Goal: Task Accomplishment & Management: Manage account settings

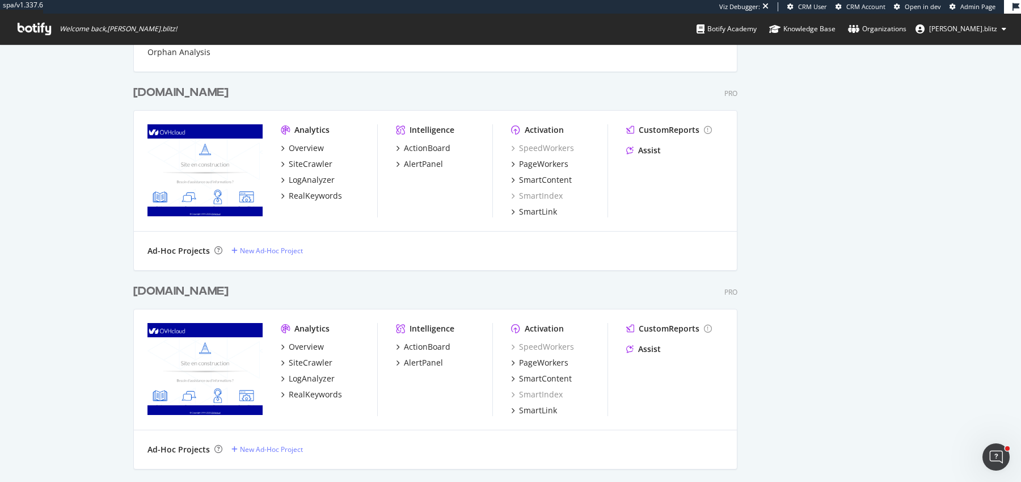
scroll to position [1210, 0]
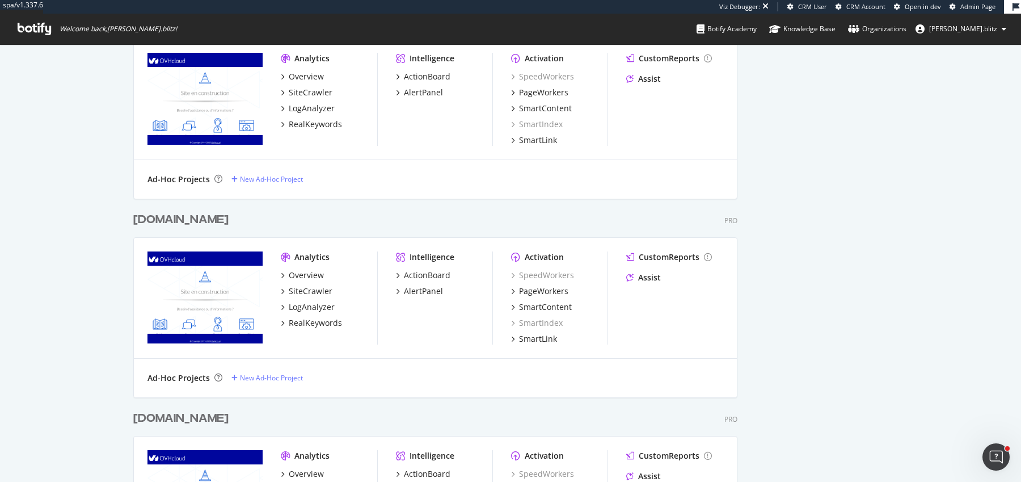
click at [162, 219] on div "irun.at" at bounding box center [180, 220] width 95 height 16
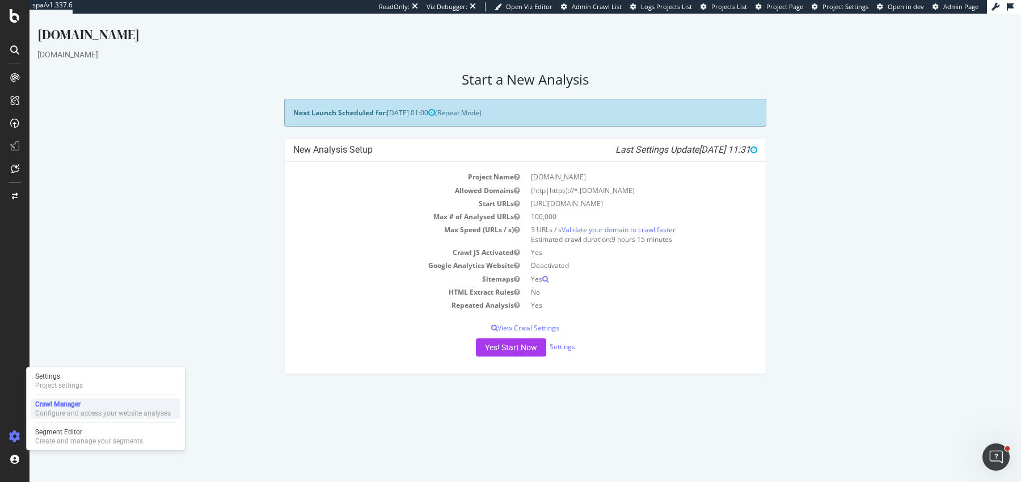
click at [54, 402] on div "Crawl Manager" at bounding box center [103, 403] width 136 height 9
click at [65, 382] on div "Project settings" at bounding box center [59, 385] width 48 height 9
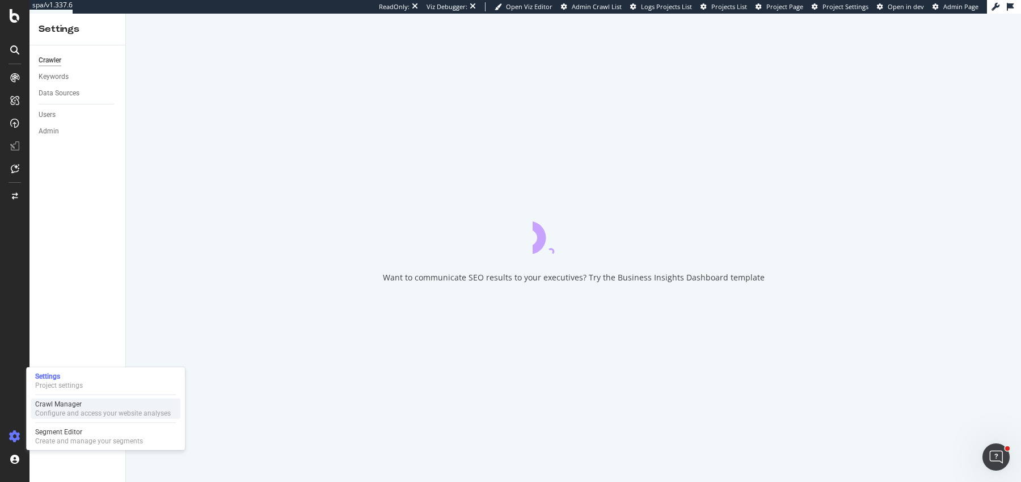
click at [54, 411] on div "Configure and access your website analyses" at bounding box center [103, 412] width 136 height 9
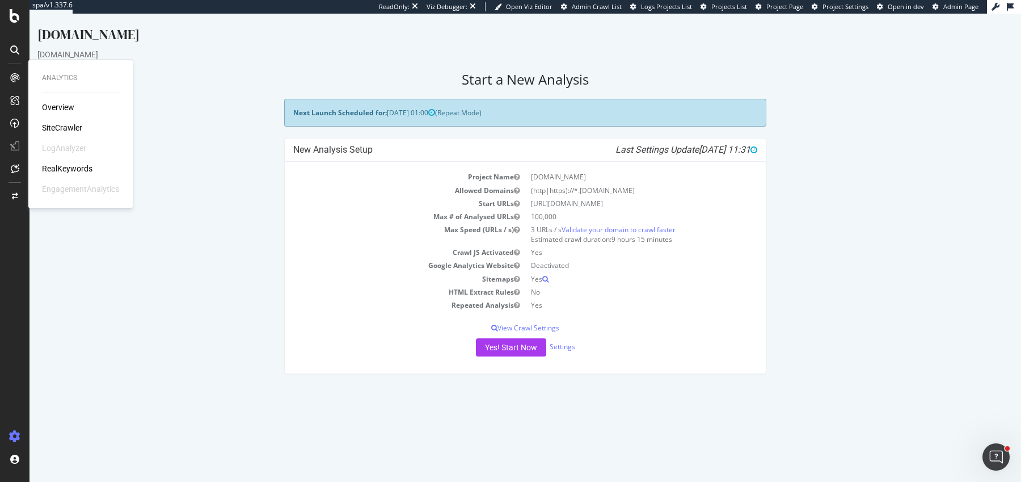
click at [57, 123] on div "SiteCrawler" at bounding box center [62, 127] width 40 height 11
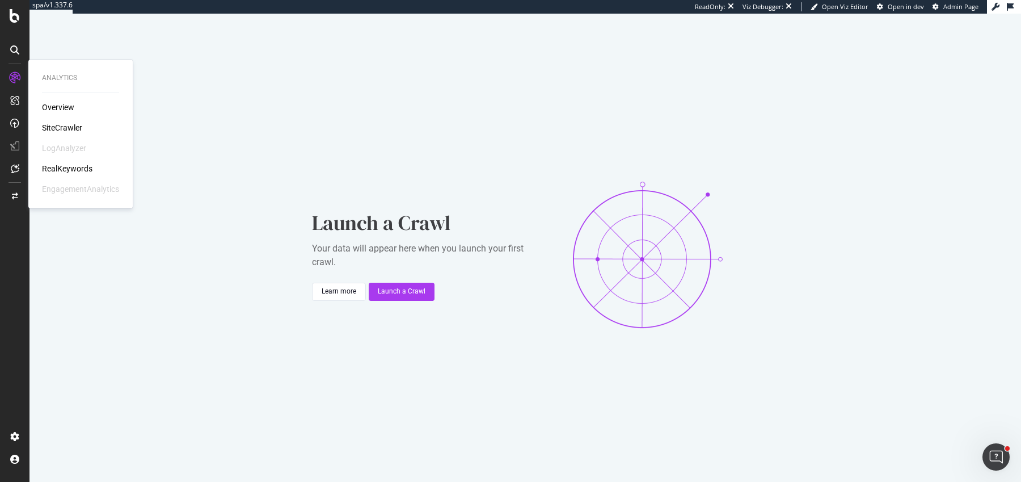
click at [74, 176] on div "Overview SiteCrawler LogAnalyzer RealKeywords EngagementAnalytics" at bounding box center [80, 148] width 77 height 93
click at [74, 172] on div "RealKeywords" at bounding box center [67, 168] width 50 height 11
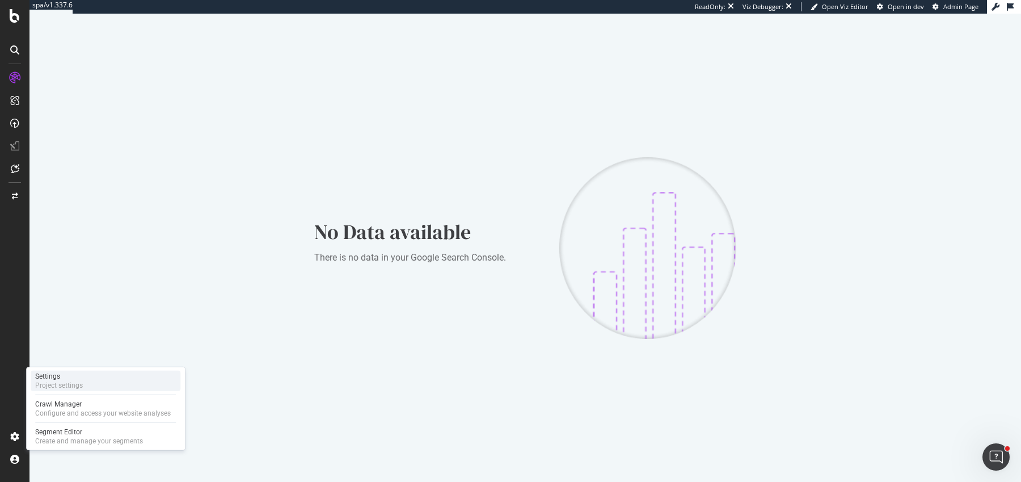
click at [80, 381] on div "Project settings" at bounding box center [59, 385] width 48 height 9
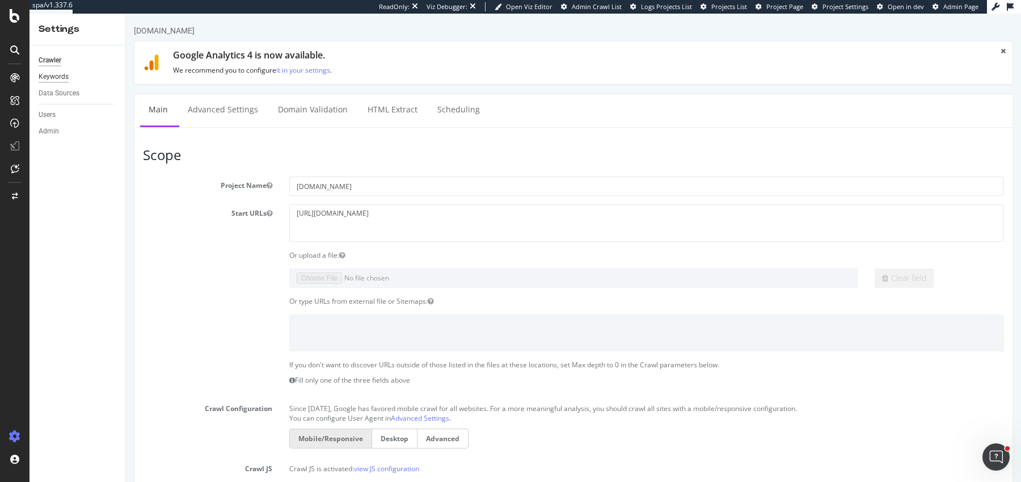
click at [58, 82] on div "Keywords" at bounding box center [82, 77] width 87 height 16
click at [58, 76] on div "Keywords" at bounding box center [54, 77] width 30 height 12
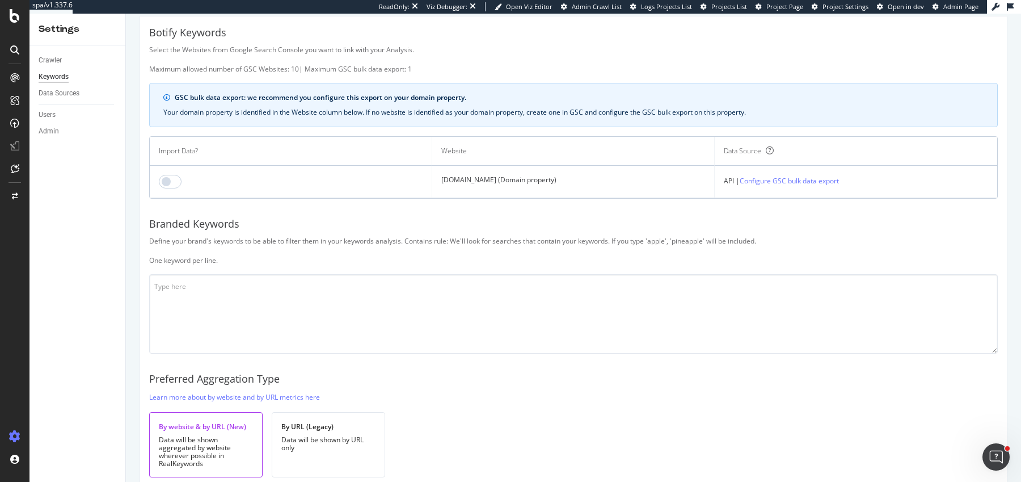
scroll to position [27, 0]
click at [167, 185] on input "checkbox" at bounding box center [170, 181] width 23 height 14
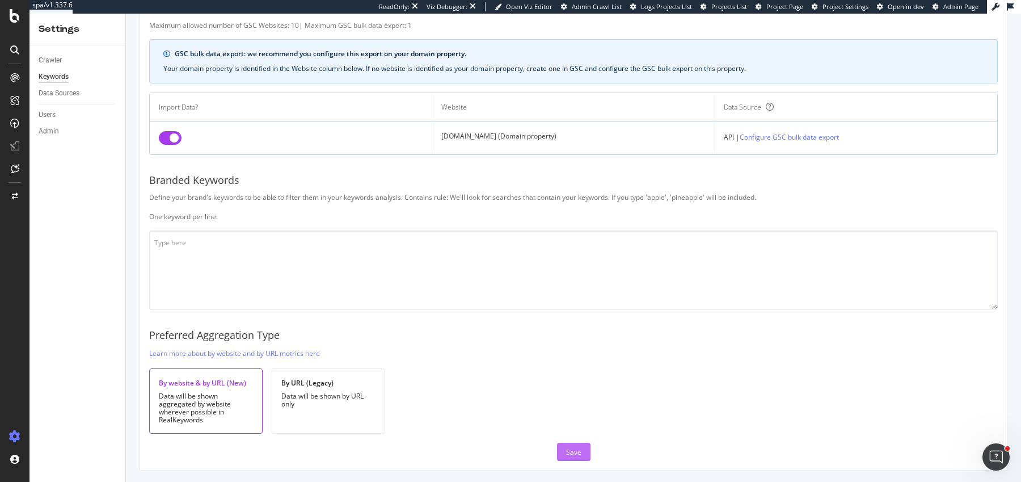
click at [581, 451] on button "Save" at bounding box center [573, 451] width 33 height 18
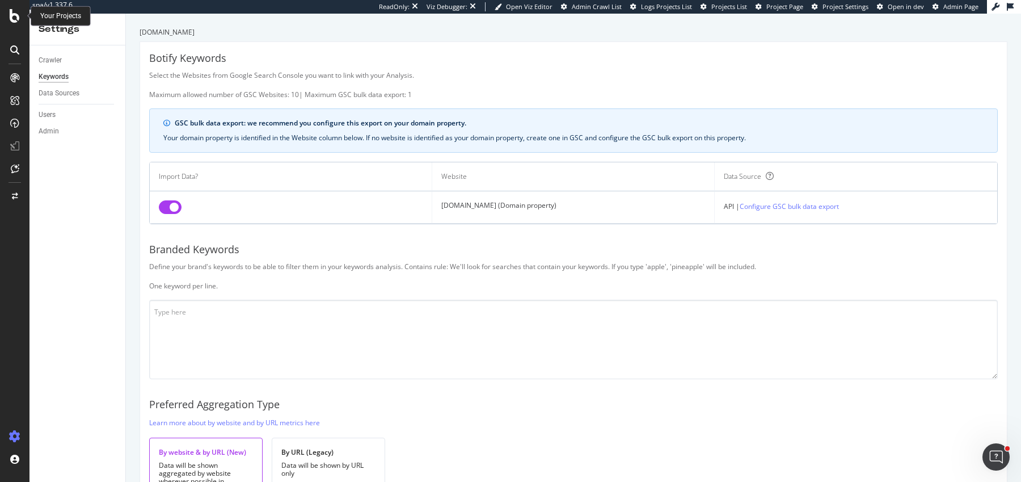
click at [18, 18] on icon at bounding box center [15, 16] width 10 height 14
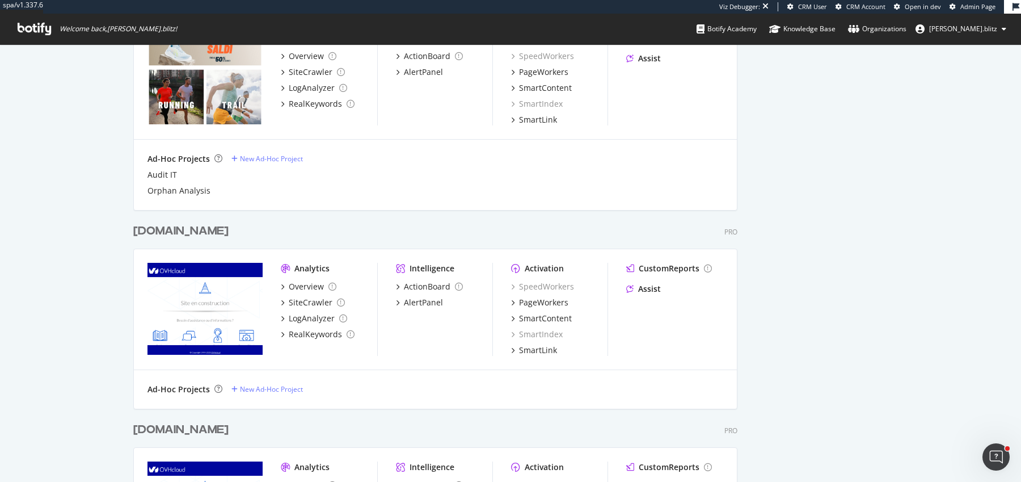
scroll to position [835, 0]
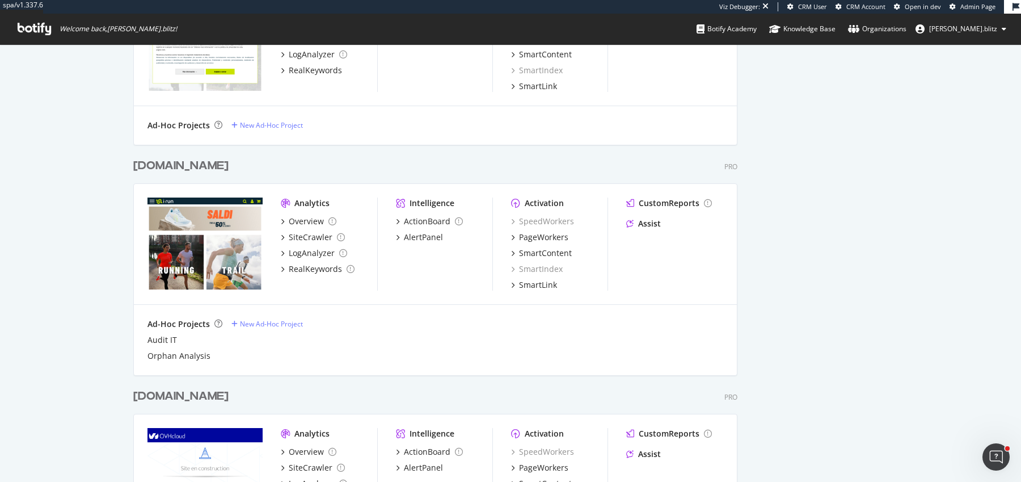
click at [143, 161] on div "irun.it" at bounding box center [180, 166] width 95 height 16
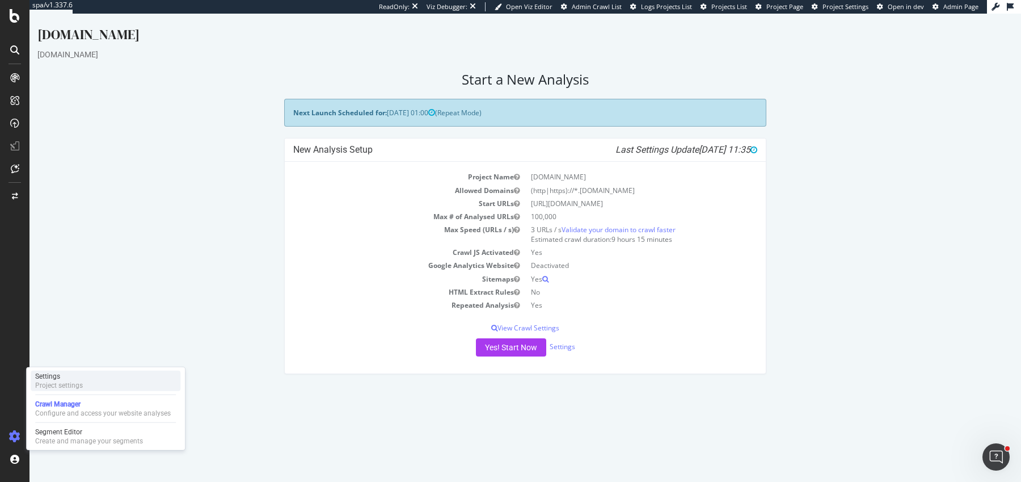
click at [75, 385] on div "Project settings" at bounding box center [59, 385] width 48 height 9
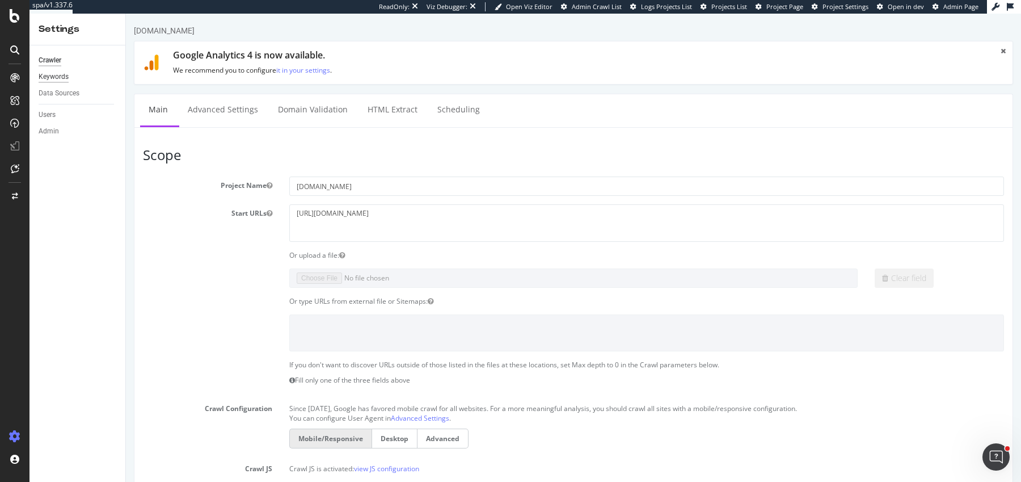
click at [64, 73] on div "Keywords" at bounding box center [54, 77] width 30 height 12
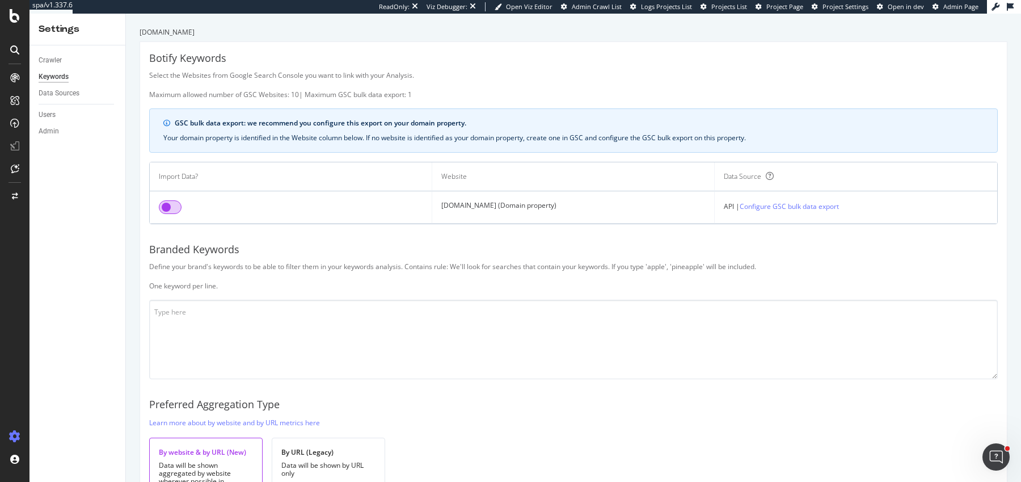
click at [164, 208] on input "checkbox" at bounding box center [170, 207] width 23 height 14
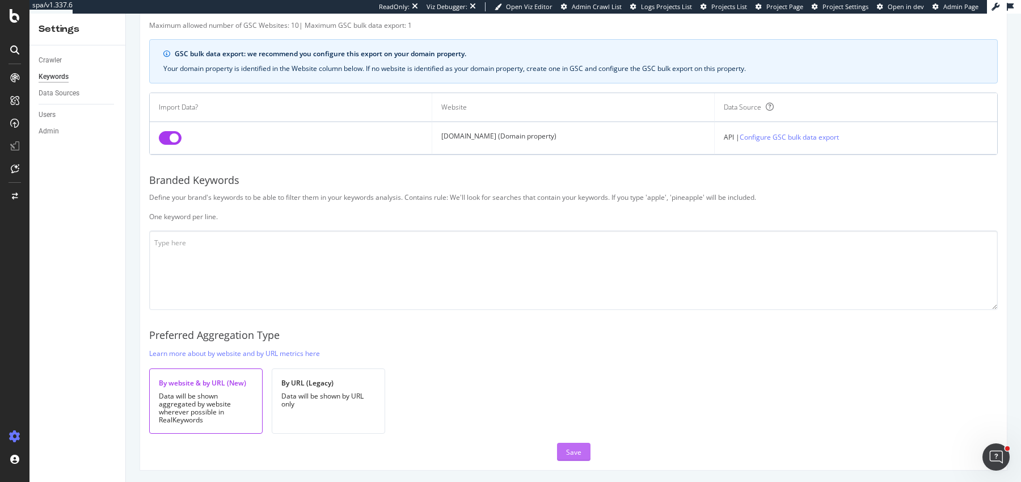
click at [558, 445] on button "Save" at bounding box center [573, 451] width 33 height 18
click at [16, 15] on icon at bounding box center [15, 16] width 10 height 14
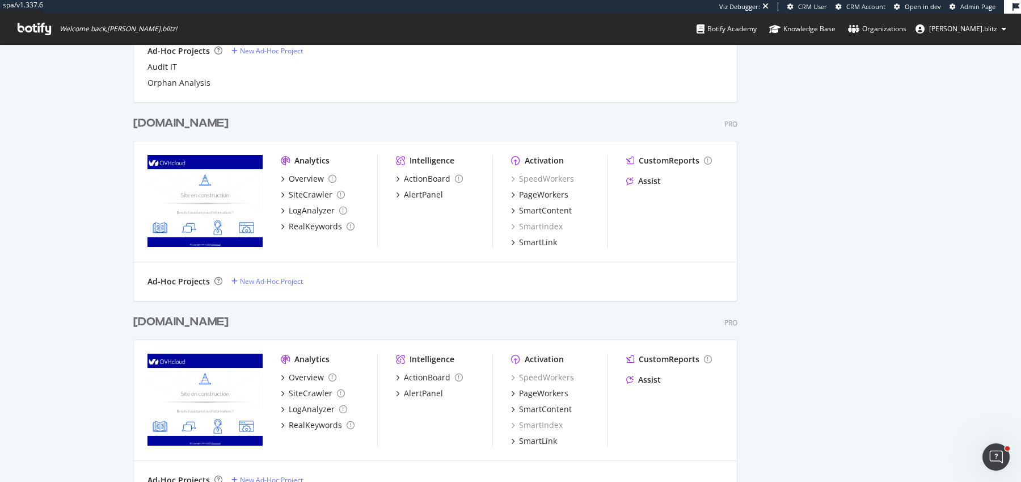
scroll to position [1149, 0]
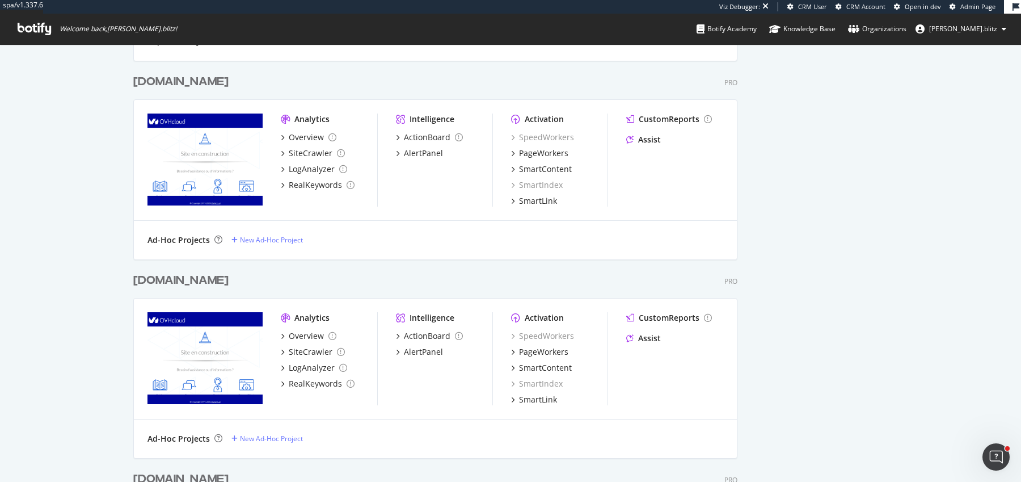
click at [163, 82] on div "irun.ie" at bounding box center [180, 82] width 95 height 16
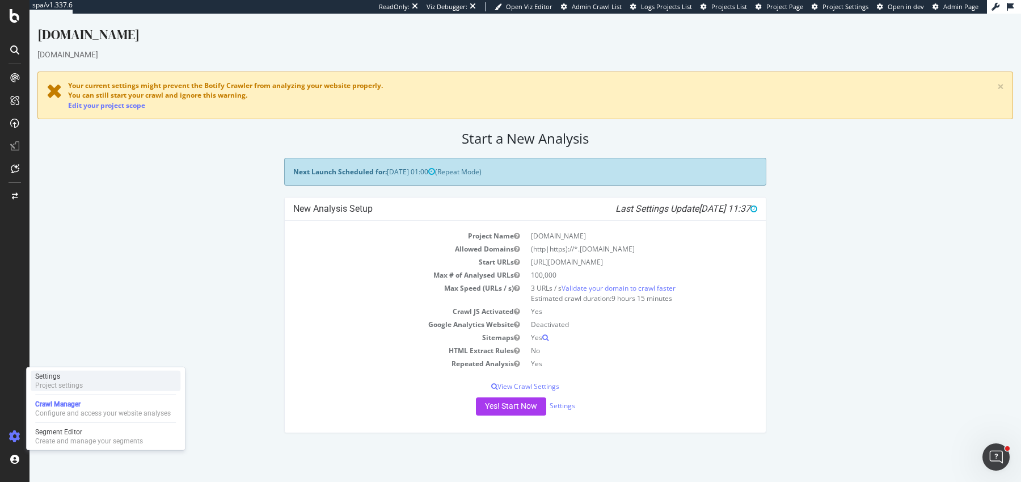
click at [54, 389] on div "Project settings" at bounding box center [59, 385] width 48 height 9
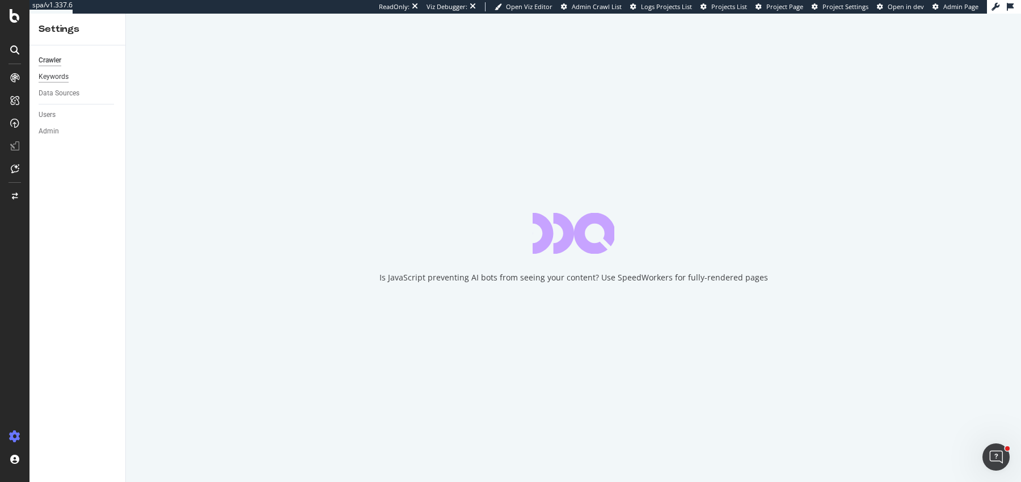
click at [59, 76] on div "Keywords" at bounding box center [54, 77] width 30 height 12
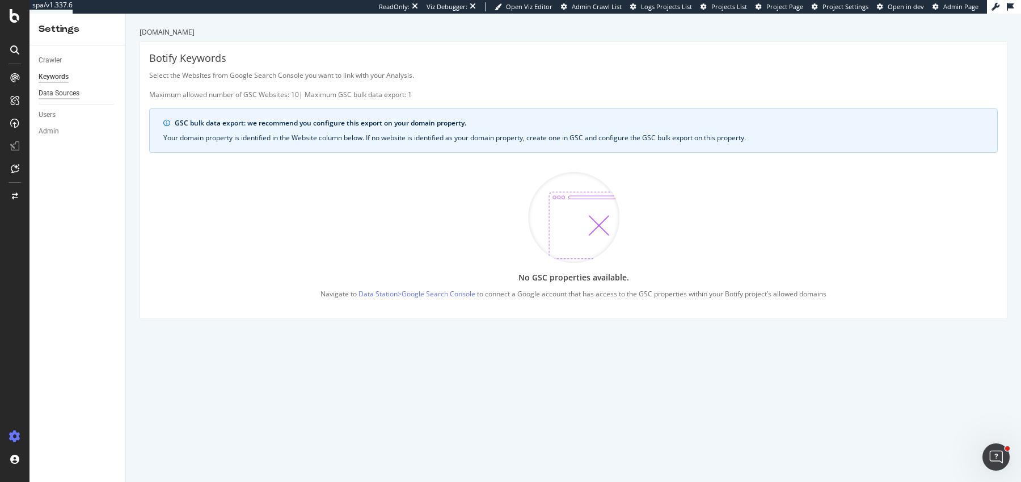
click at [69, 91] on div "Data Sources" at bounding box center [59, 93] width 41 height 12
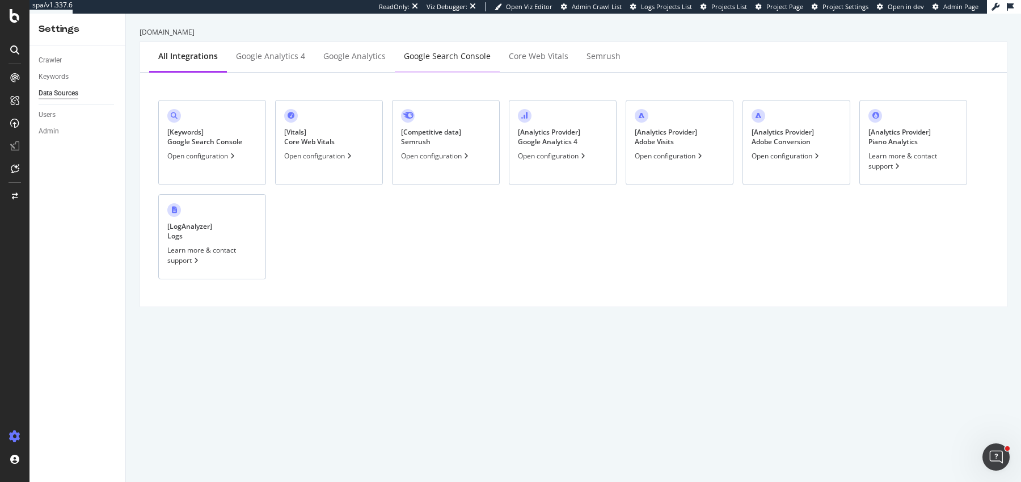
click at [409, 61] on div "Google Search Console" at bounding box center [447, 55] width 87 height 11
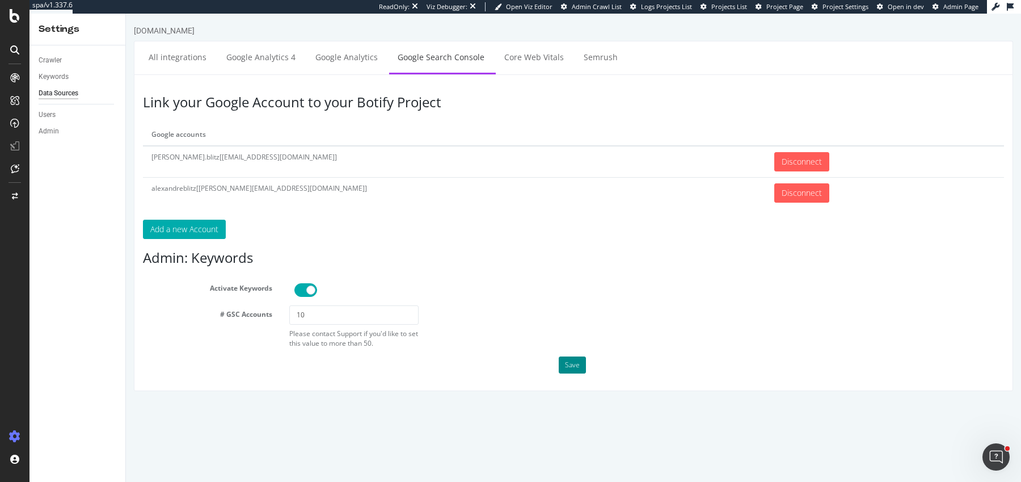
click at [571, 364] on button "Save" at bounding box center [572, 364] width 27 height 17
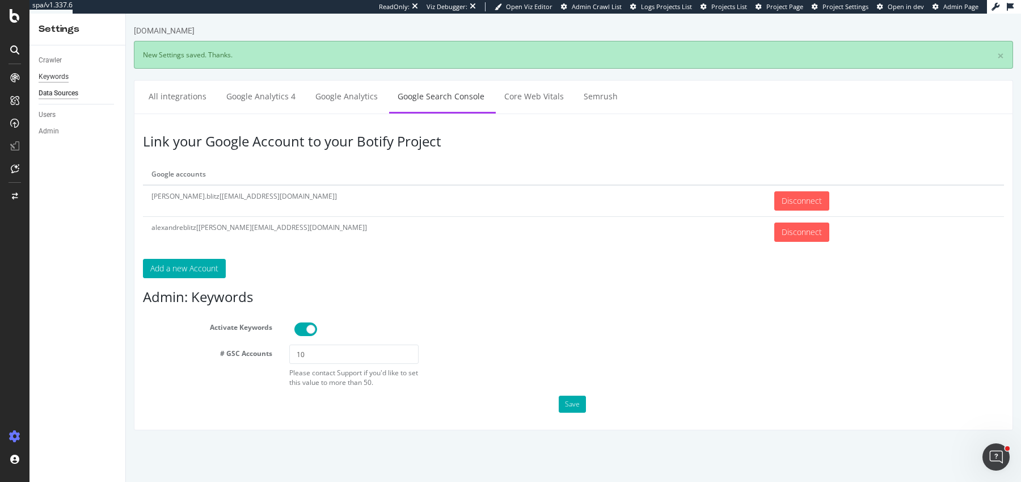
click at [61, 77] on div "Keywords" at bounding box center [54, 77] width 30 height 12
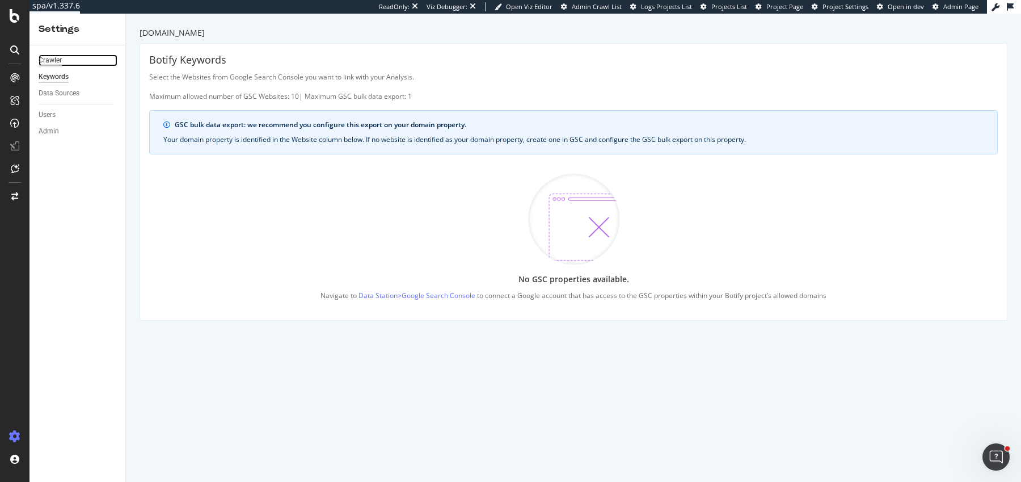
click at [48, 62] on div "Crawler" at bounding box center [50, 60] width 23 height 12
